Goal: Task Accomplishment & Management: Use online tool/utility

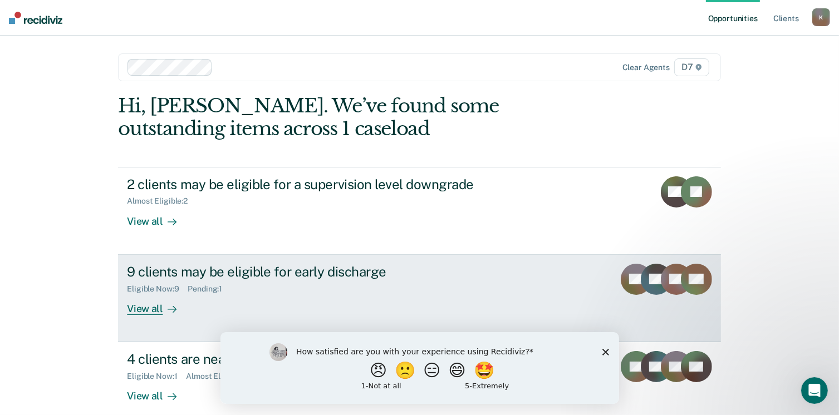
click at [145, 312] on div "View all" at bounding box center [158, 304] width 62 height 22
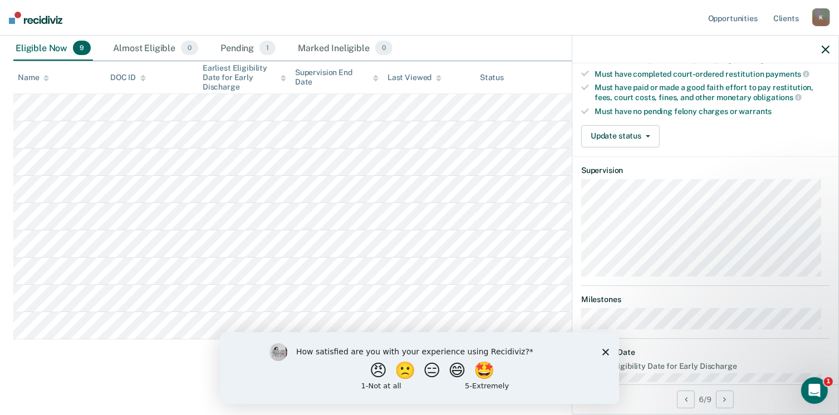
scroll to position [301, 0]
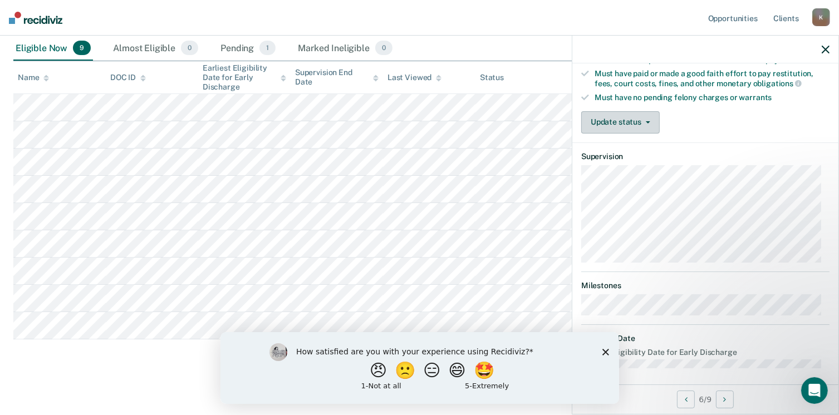
click at [644, 121] on span "button" at bounding box center [645, 122] width 9 height 2
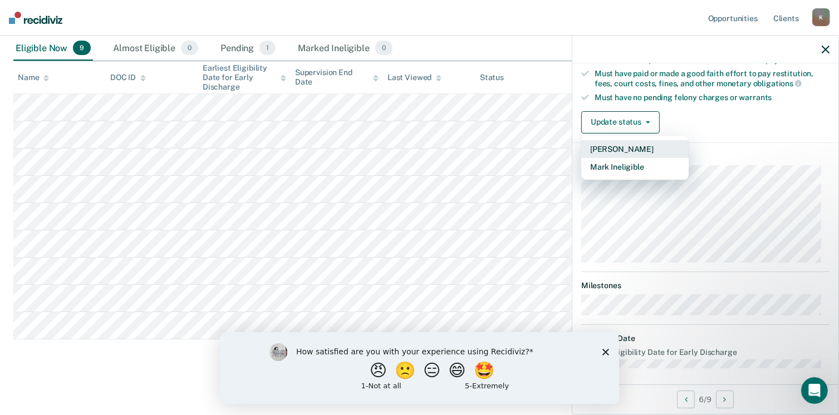
click at [623, 143] on button "[PERSON_NAME]" at bounding box center [634, 149] width 107 height 18
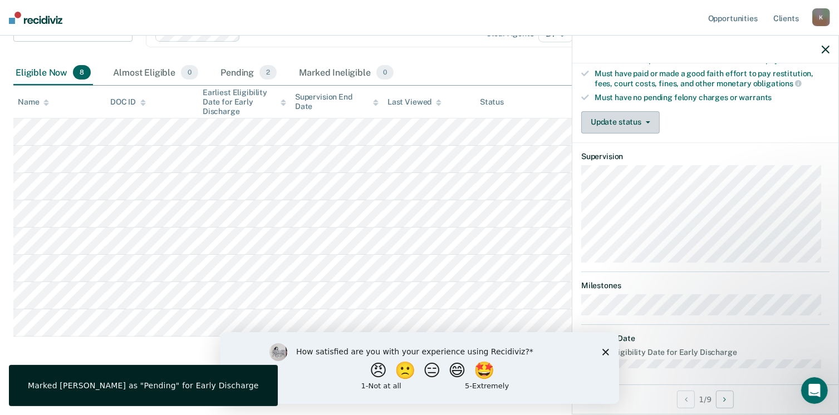
click at [615, 116] on button "Update status" at bounding box center [620, 122] width 78 height 22
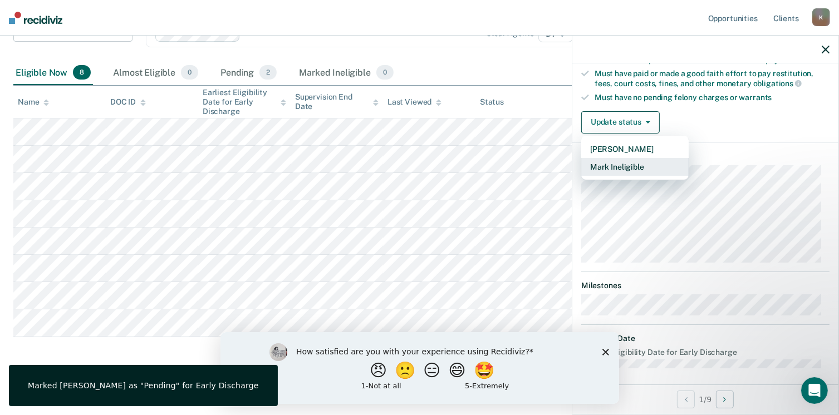
click at [622, 160] on button "Mark Ineligible" at bounding box center [634, 167] width 107 height 18
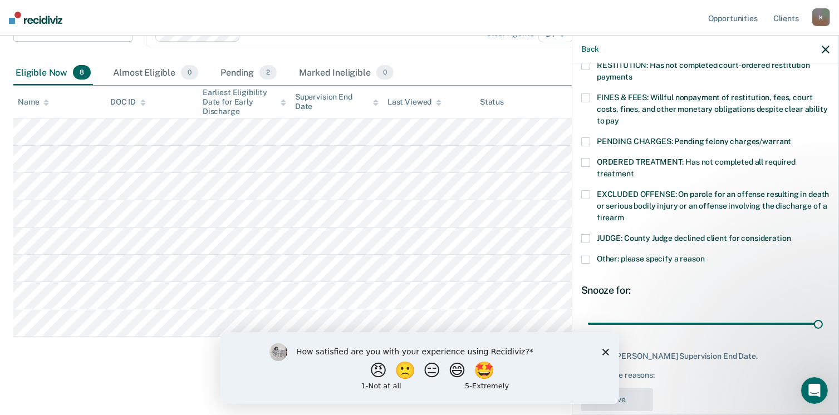
click at [591, 79] on div "RESTITUTION: Has not completed court-ordered restitution payments" at bounding box center [705, 77] width 248 height 32
click at [588, 94] on span at bounding box center [585, 98] width 9 height 9
click at [637, 395] on button "Save" at bounding box center [617, 400] width 72 height 23
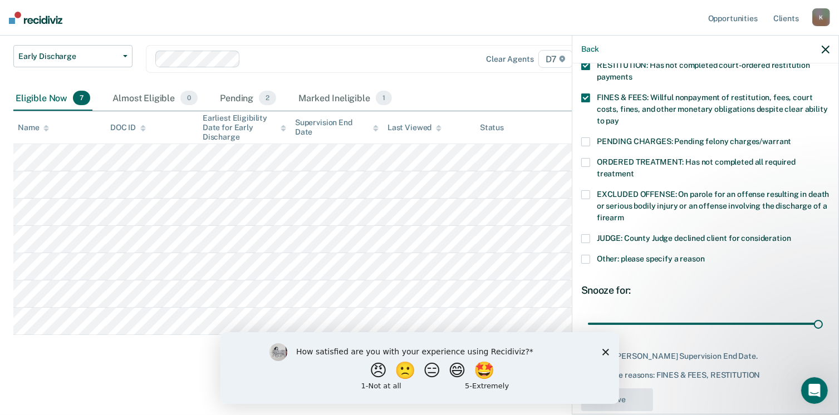
scroll to position [114, 0]
click at [606, 353] on polygon "Close survey" at bounding box center [605, 351] width 7 height 7
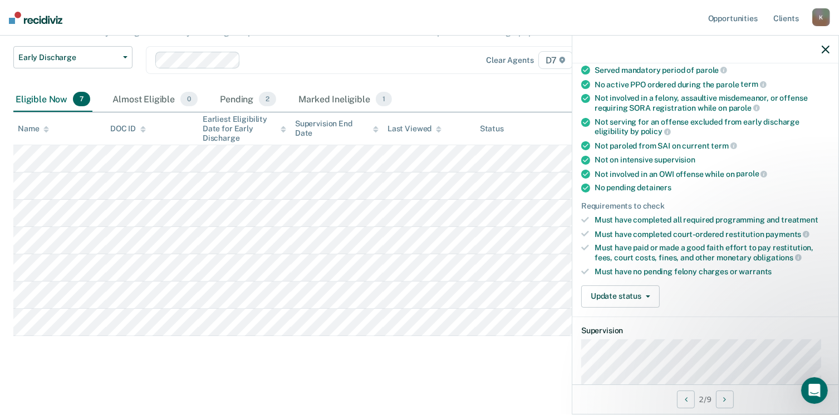
scroll to position [149, 0]
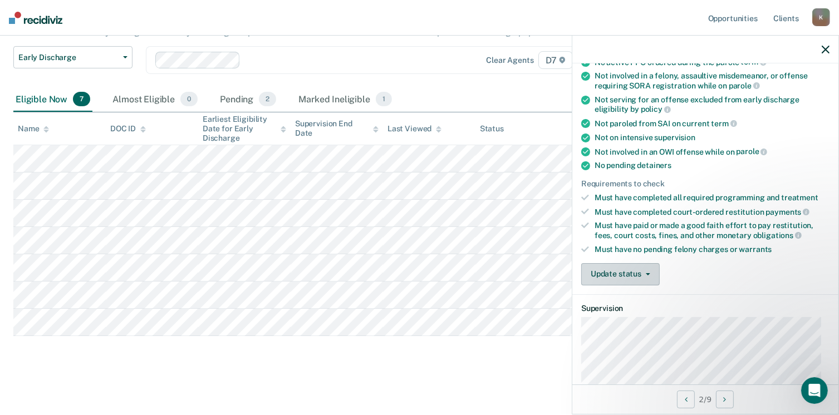
click at [638, 266] on button "Update status" at bounding box center [620, 274] width 78 height 22
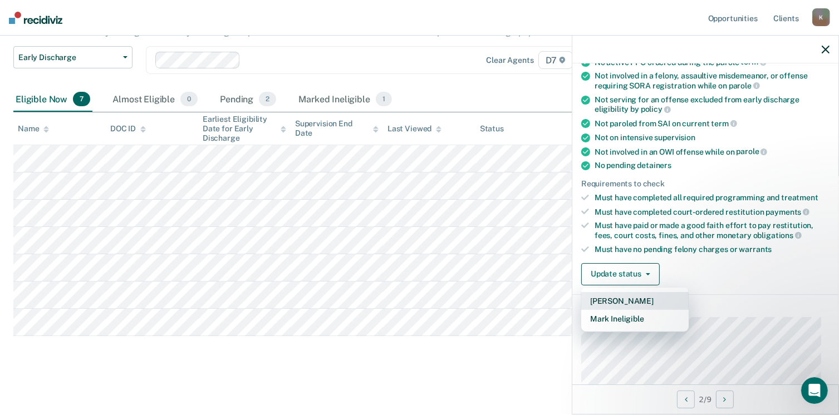
click at [617, 296] on button "[PERSON_NAME]" at bounding box center [634, 301] width 107 height 18
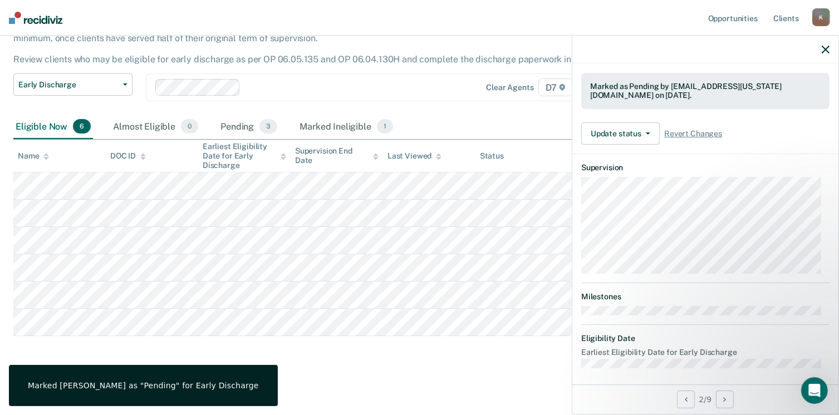
scroll to position [289, 0]
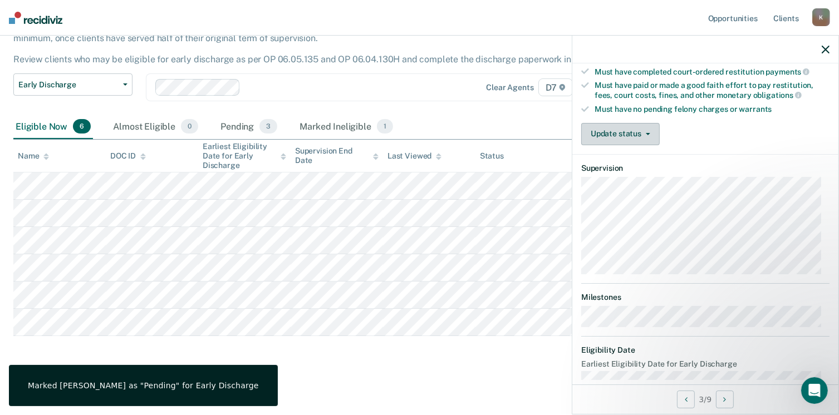
click at [605, 123] on button "Update status" at bounding box center [620, 134] width 78 height 22
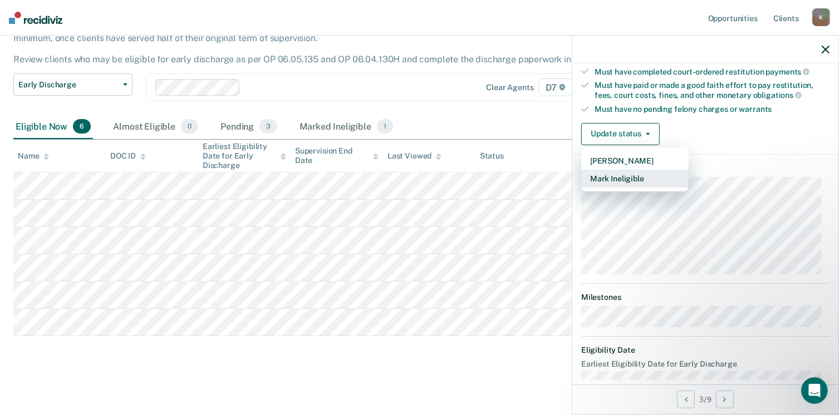
click at [612, 172] on button "Mark Ineligible" at bounding box center [634, 179] width 107 height 18
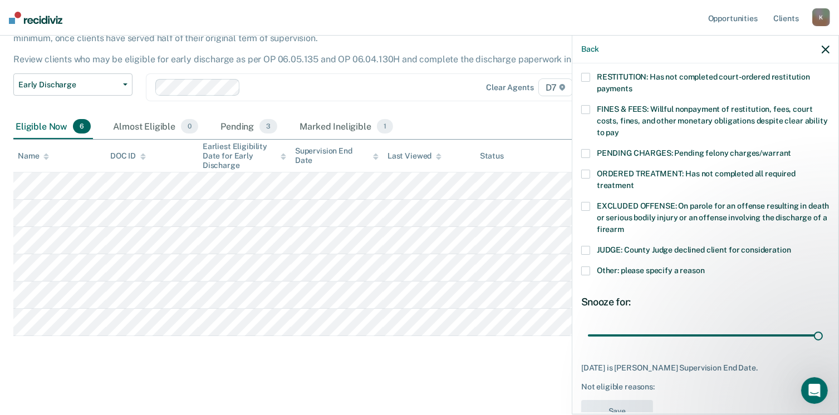
click at [582, 105] on span at bounding box center [585, 109] width 9 height 9
click at [616, 400] on button "Save" at bounding box center [617, 411] width 72 height 23
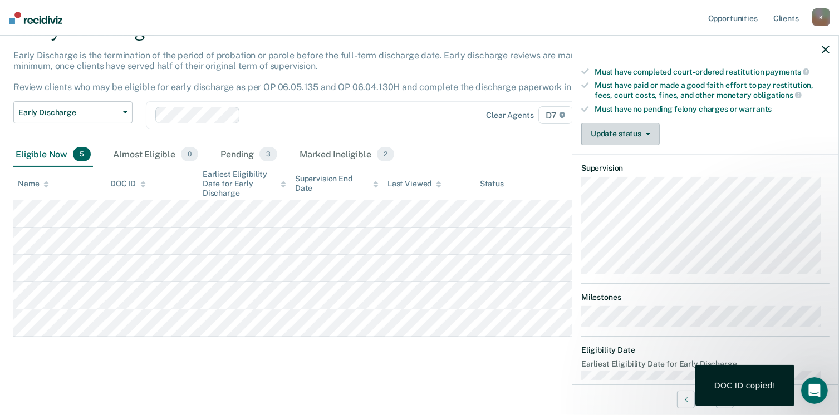
click at [635, 132] on button "Update status" at bounding box center [620, 134] width 78 height 22
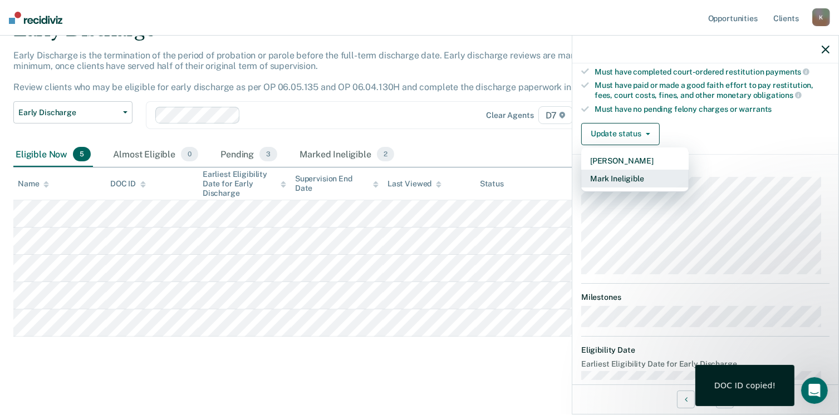
click at [628, 172] on button "Mark Ineligible" at bounding box center [634, 179] width 107 height 18
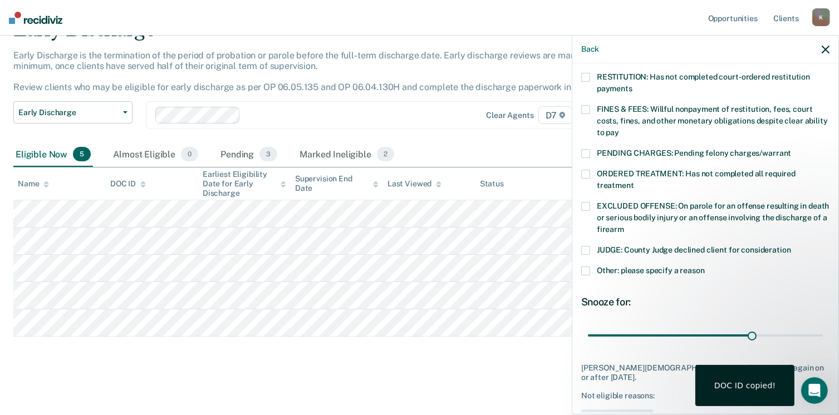
click at [582, 105] on span at bounding box center [585, 109] width 9 height 9
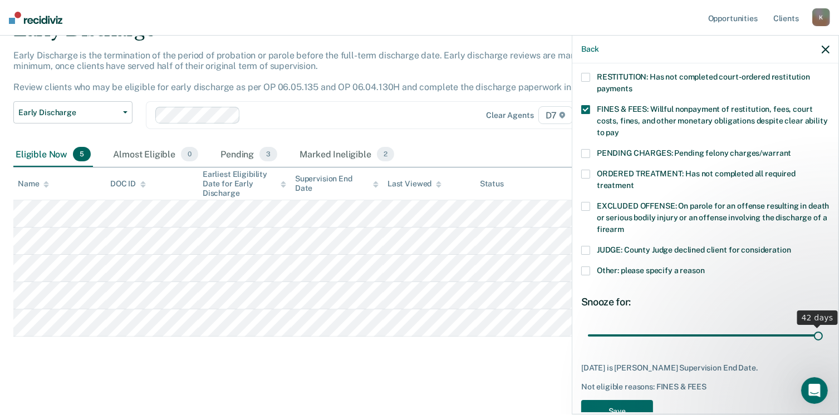
drag, startPoint x: 750, startPoint y: 322, endPoint x: 824, endPoint y: 325, distance: 73.5
type input "42"
click at [823, 326] on input "range" at bounding box center [705, 335] width 235 height 19
click at [619, 400] on button "Save" at bounding box center [617, 411] width 72 height 23
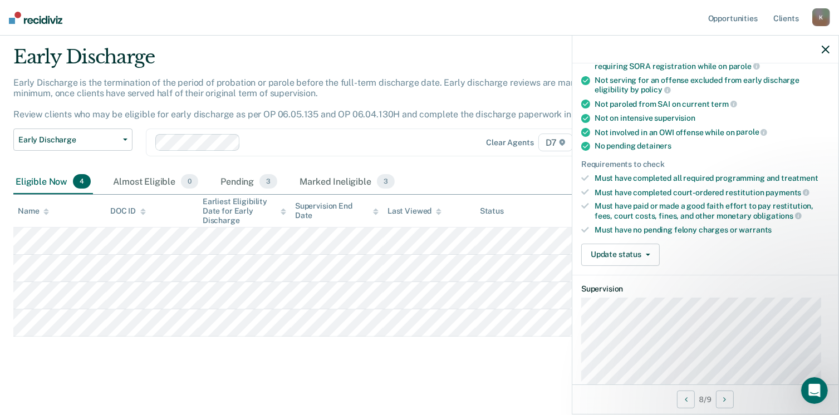
scroll to position [169, 0]
click at [620, 243] on button "Update status" at bounding box center [620, 254] width 78 height 22
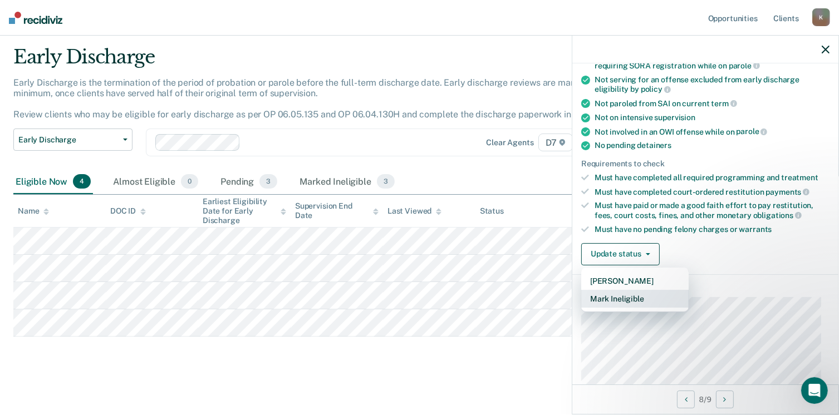
click at [619, 292] on button "Mark Ineligible" at bounding box center [634, 299] width 107 height 18
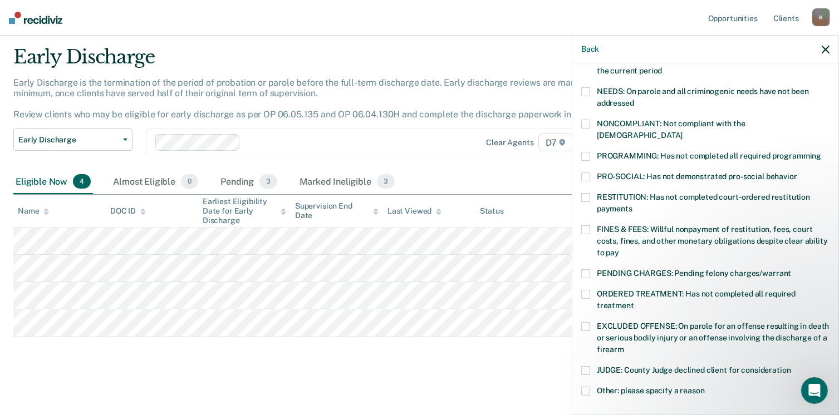
click at [588, 225] on span at bounding box center [585, 229] width 9 height 9
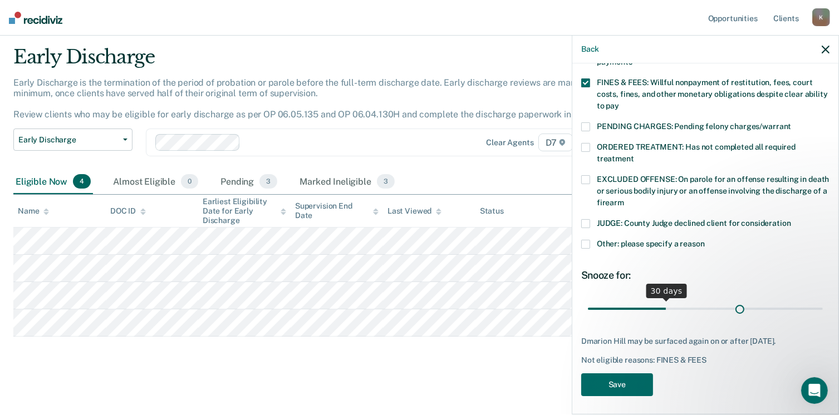
scroll to position [307, 0]
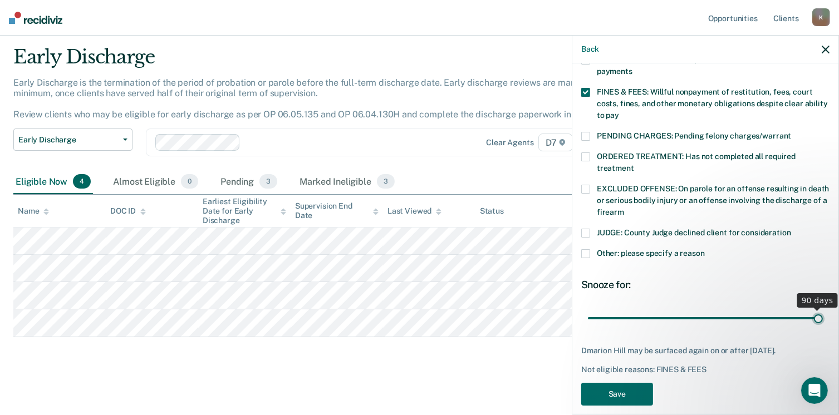
drag, startPoint x: 664, startPoint y: 298, endPoint x: 835, endPoint y: 312, distance: 172.0
type input "90"
click at [823, 312] on input "range" at bounding box center [705, 318] width 235 height 19
click at [612, 383] on button "Save" at bounding box center [617, 394] width 72 height 23
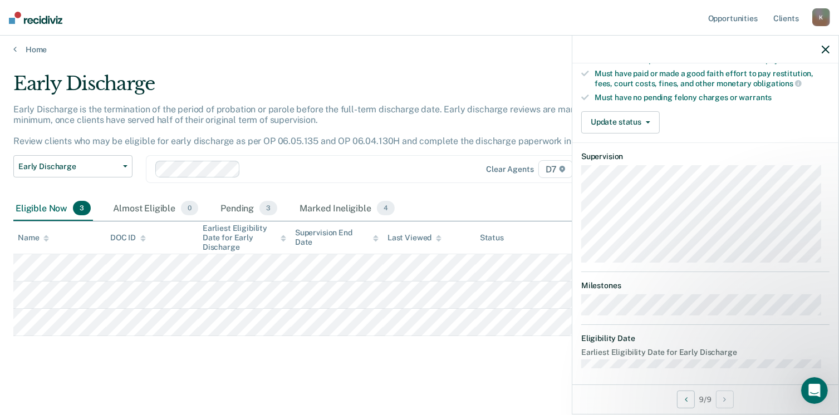
scroll to position [239, 0]
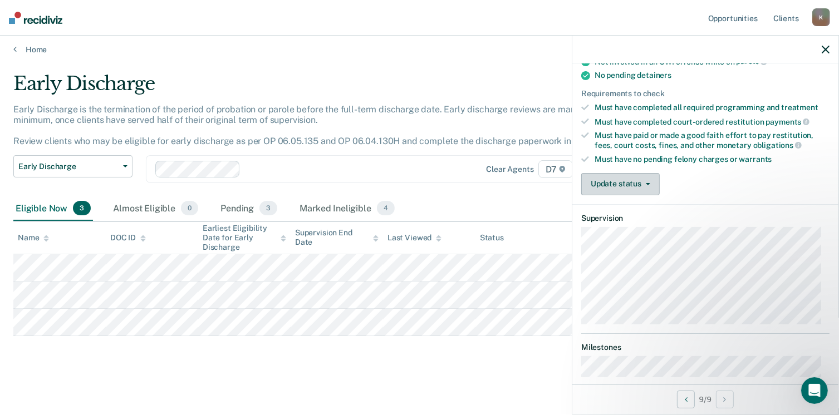
click at [638, 173] on button "Update status" at bounding box center [620, 184] width 78 height 22
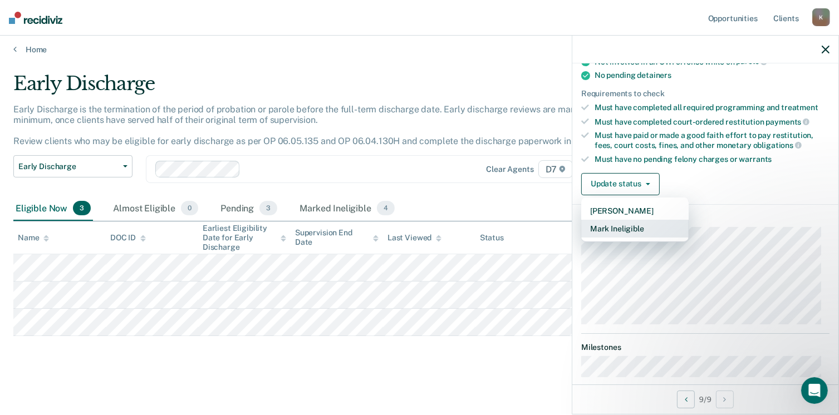
click at [617, 222] on button "Mark Ineligible" at bounding box center [634, 229] width 107 height 18
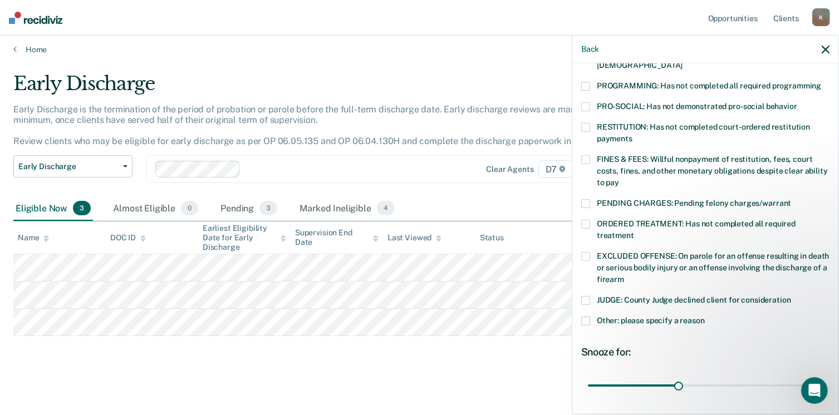
click at [590, 199] on label "PENDING CHARGES: Pending felony charges/warrant" at bounding box center [705, 205] width 248 height 12
drag, startPoint x: 674, startPoint y: 375, endPoint x: 825, endPoint y: 370, distance: 150.9
type input "77"
click at [823, 376] on input "range" at bounding box center [705, 385] width 235 height 19
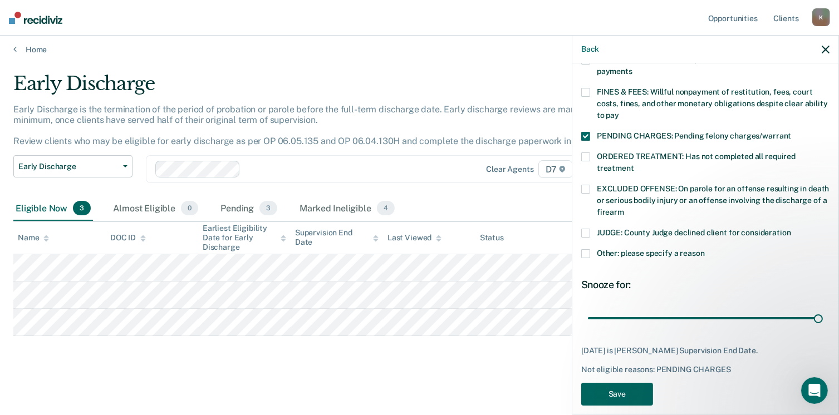
click at [632, 385] on button "Save" at bounding box center [617, 394] width 72 height 23
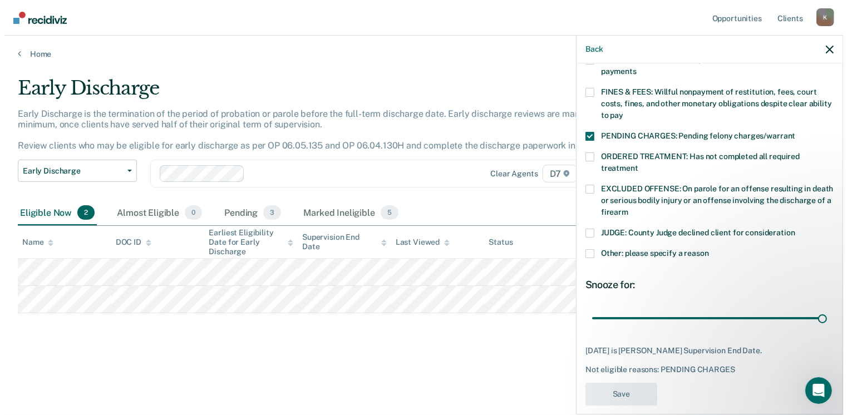
scroll to position [0, 0]
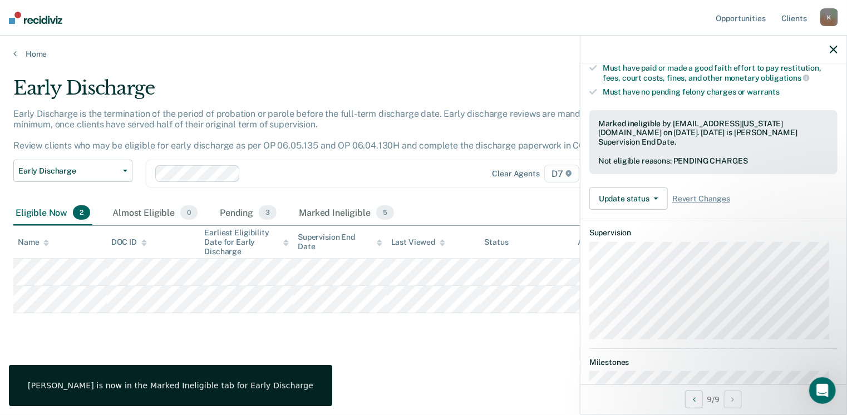
click at [396, 94] on div "Early Discharge" at bounding box center [331, 93] width 636 height 32
